Goal: Information Seeking & Learning: Understand process/instructions

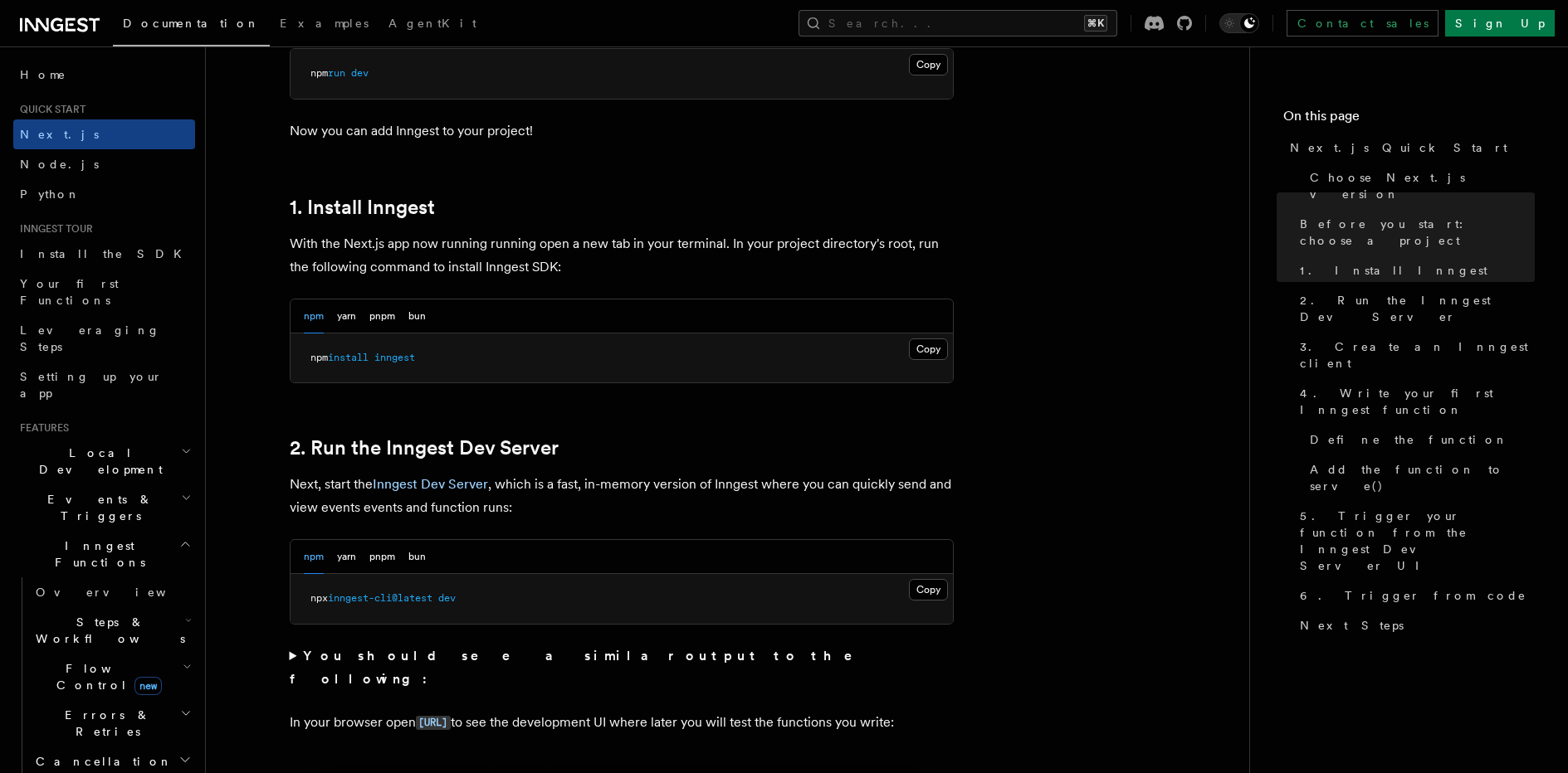
click at [347, 600] on span "inngest-cli@latest" at bounding box center [380, 598] width 104 height 11
click at [572, 482] on p "Next, start the Inngest Dev Server , which is a fast, in-memory version of Inng…" at bounding box center [621, 495] width 664 height 46
click at [681, 511] on p "Next, start the Inngest Dev Server , which is a fast, in-memory version of Inng…" at bounding box center [621, 495] width 664 height 46
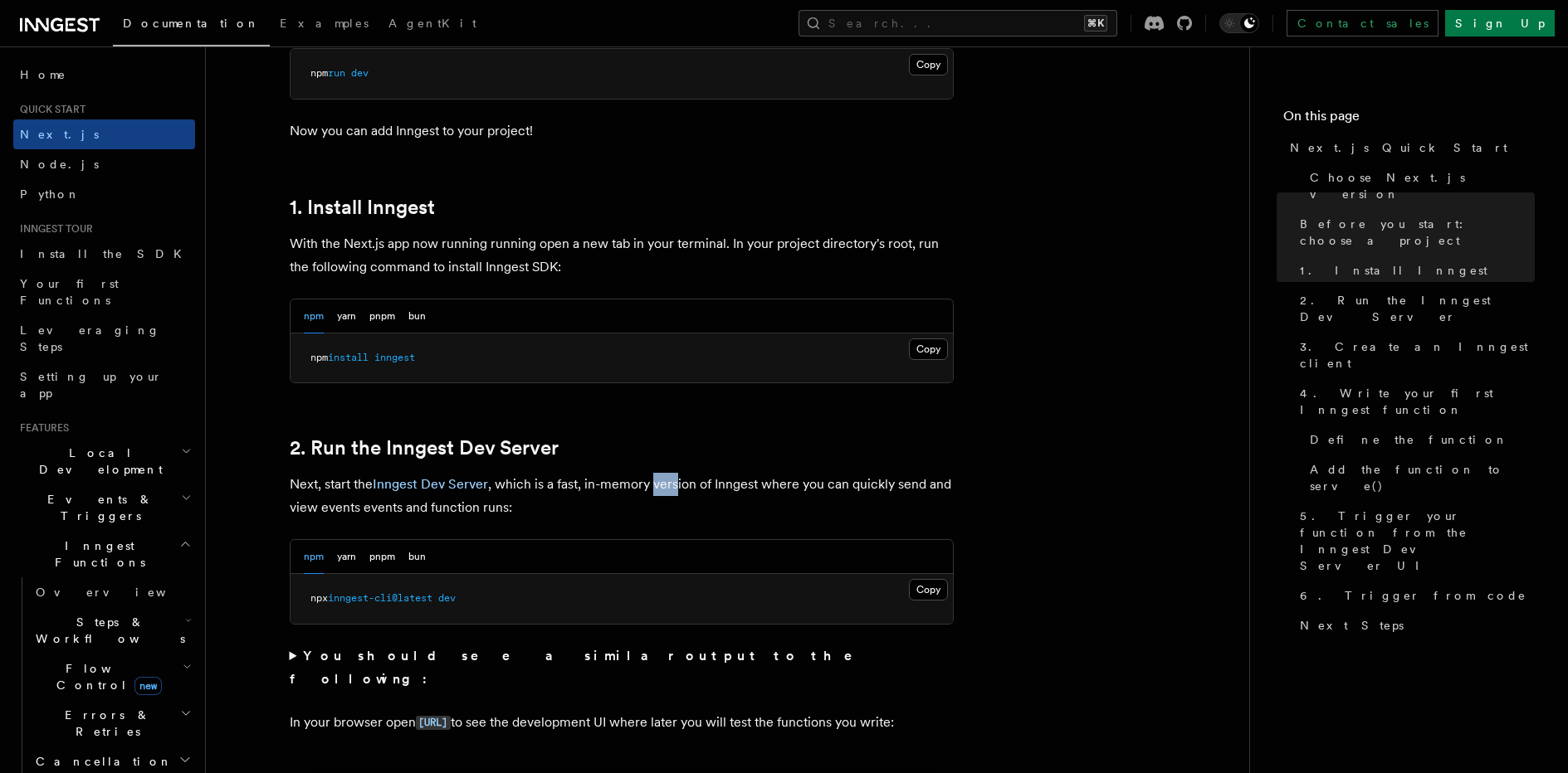
drag, startPoint x: 656, startPoint y: 491, endPoint x: 681, endPoint y: 489, distance: 25.1
click at [681, 489] on p "Next, start the Inngest Dev Server , which is a fast, in-memory version of Inng…" at bounding box center [621, 495] width 664 height 46
click at [681, 502] on p "Next, start the Inngest Dev Server , which is a fast, in-memory version of Inng…" at bounding box center [621, 495] width 664 height 46
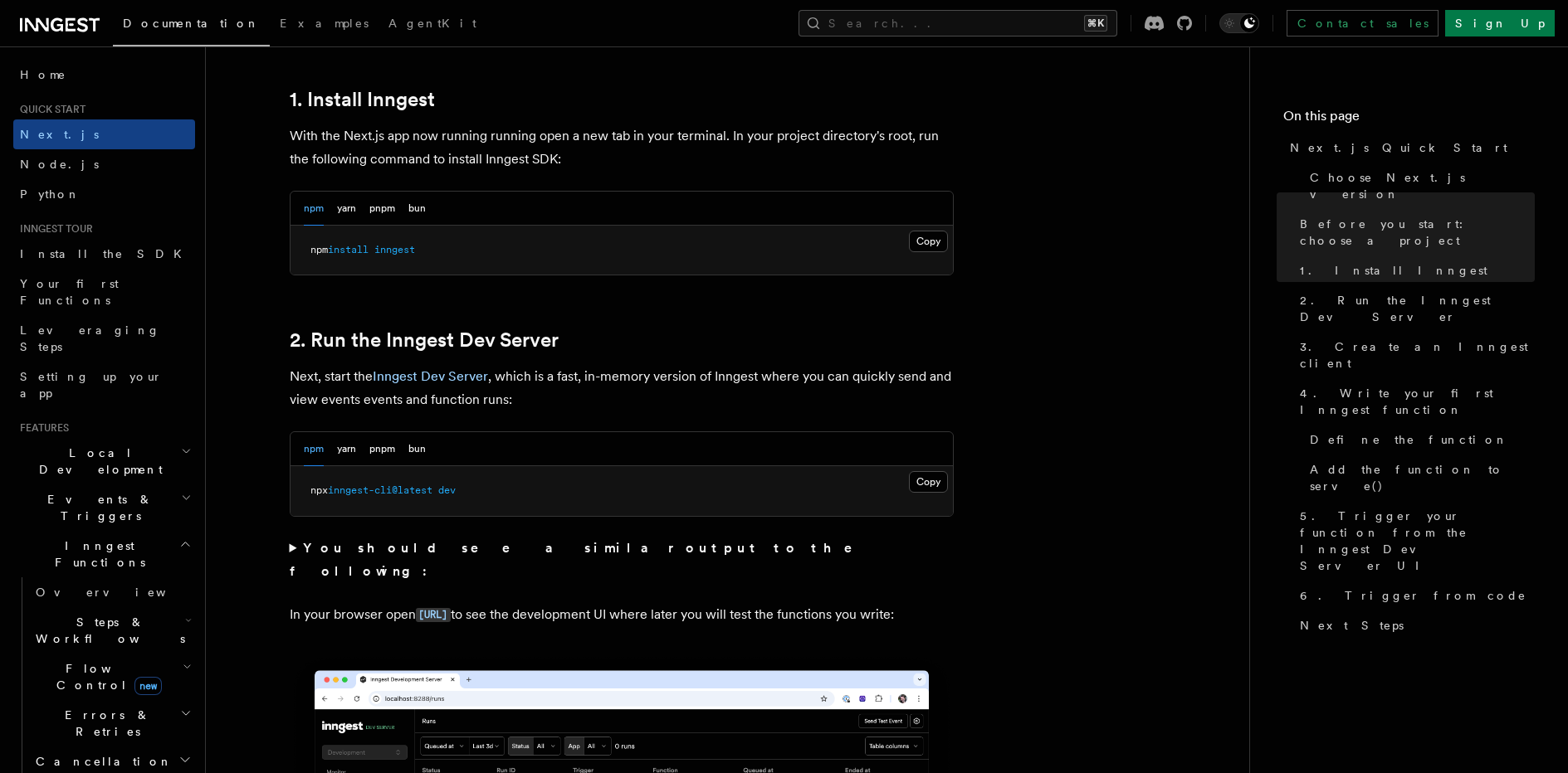
scroll to position [927, 0]
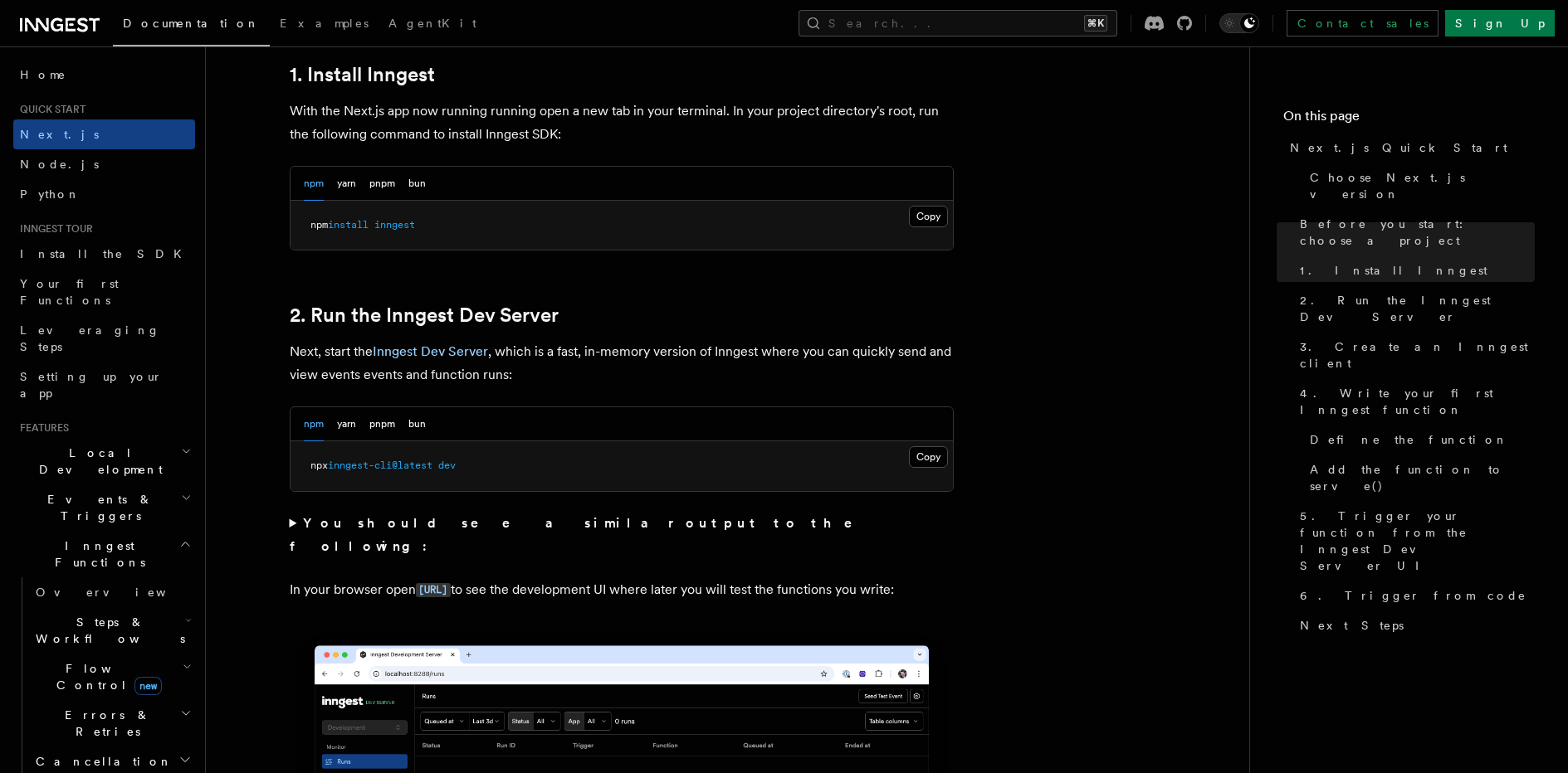
click at [289, 521] on summary "You should see a similar output to the following:" at bounding box center [621, 535] width 664 height 46
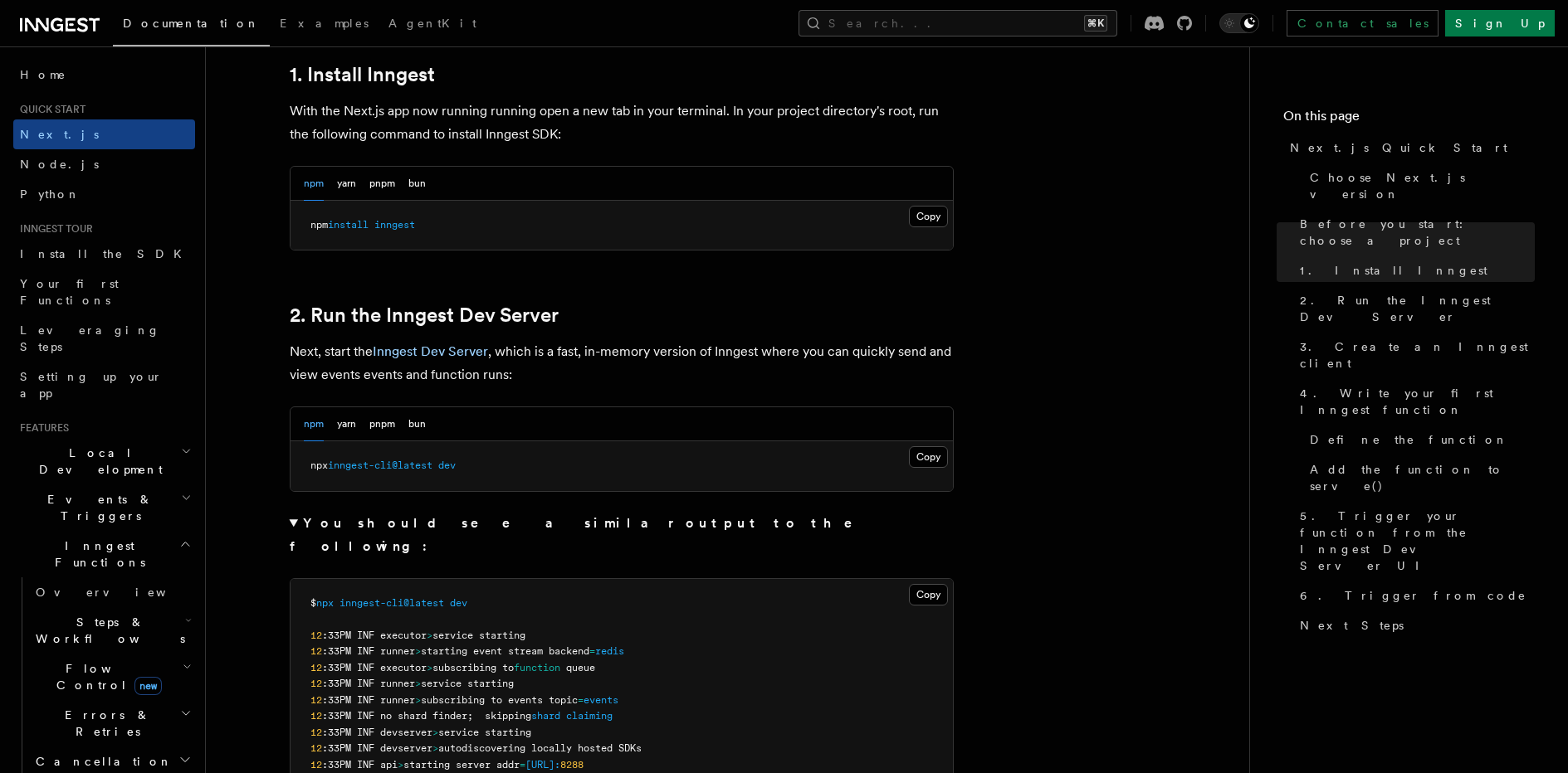
click at [289, 521] on summary "You should see a similar output to the following:" at bounding box center [621, 535] width 664 height 46
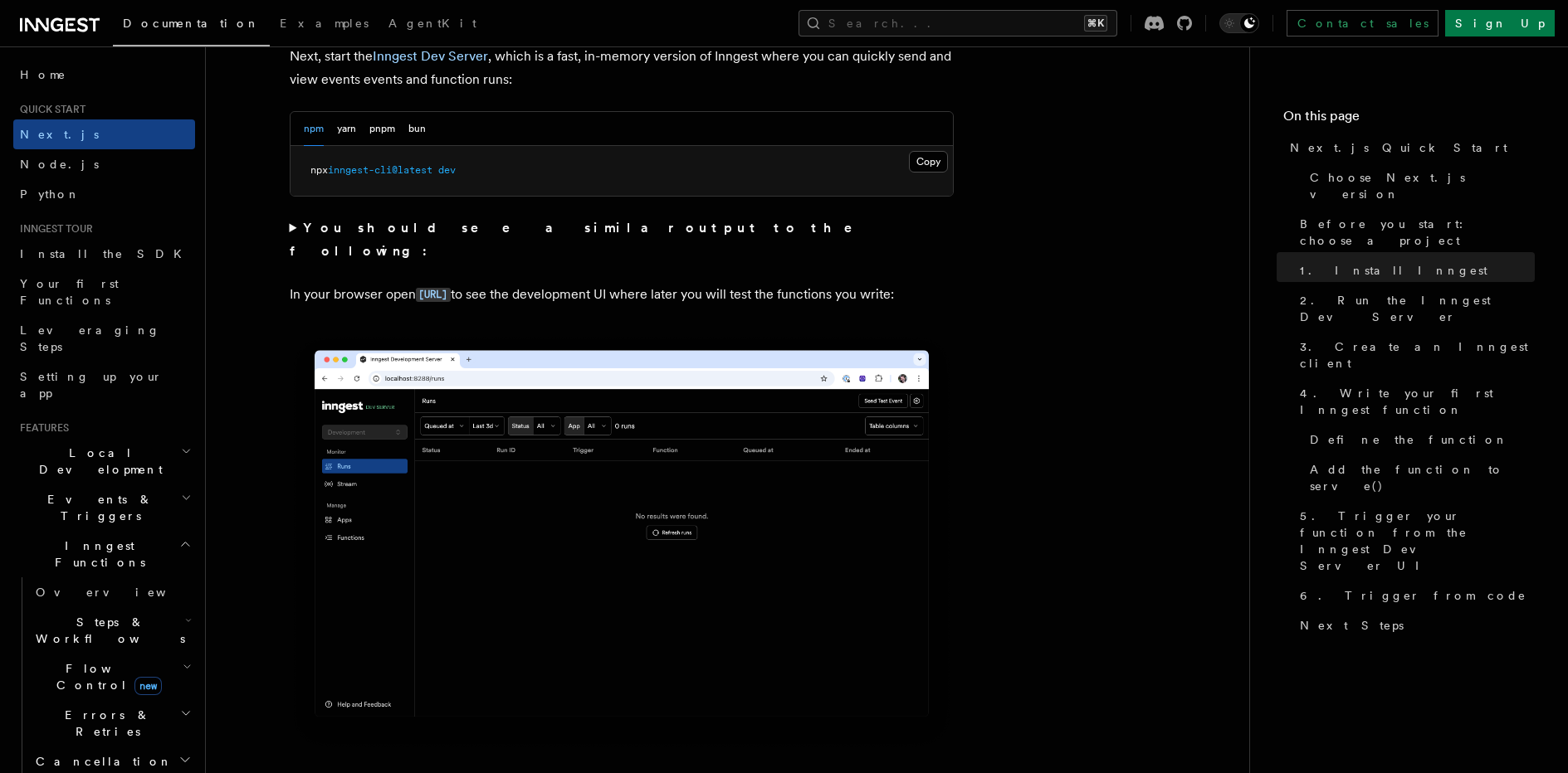
scroll to position [1537, 0]
